Goal: Task Accomplishment & Management: Manage account settings

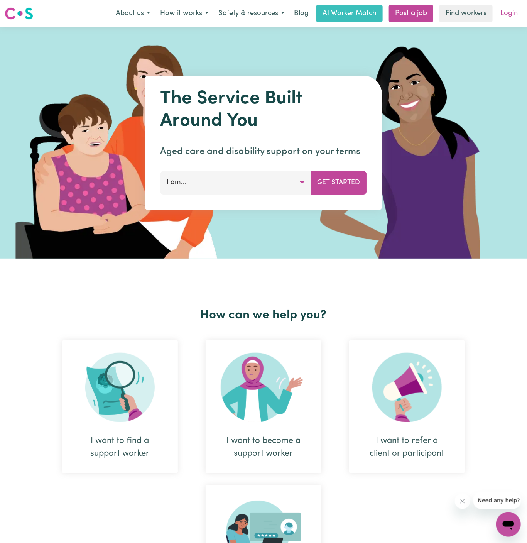
click at [505, 15] on link "Login" at bounding box center [509, 13] width 27 height 17
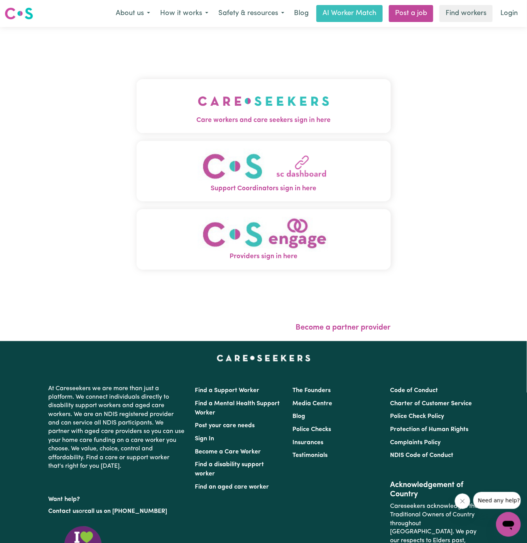
click at [272, 114] on img "Care workers and care seekers sign in here" at bounding box center [264, 101] width 132 height 29
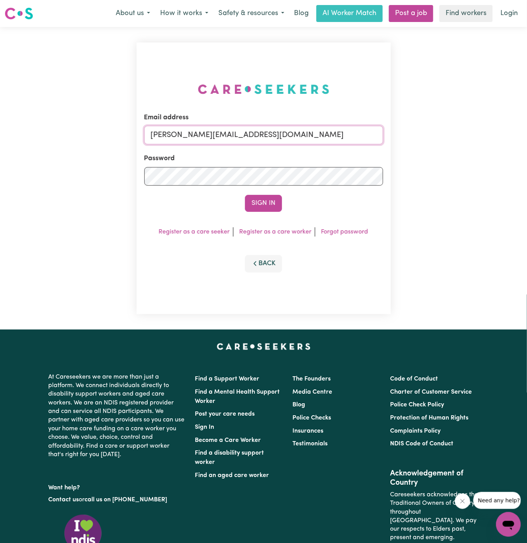
click at [275, 136] on input "[PERSON_NAME][EMAIL_ADDRESS][DOMAIN_NAME]" at bounding box center [263, 135] width 239 height 19
drag, startPoint x: 191, startPoint y: 136, endPoint x: 472, endPoint y: 262, distance: 308.1
click at [472, 262] on div "Email address [EMAIL_ADDRESS][DOMAIN_NAME] Password Sign In Register as a care …" at bounding box center [263, 178] width 527 height 302
type input "[EMAIL_ADDRESS][DOMAIN_NAME]"
click at [245, 195] on button "Sign In" at bounding box center [263, 203] width 37 height 17
